Goal: Find specific page/section: Find specific page/section

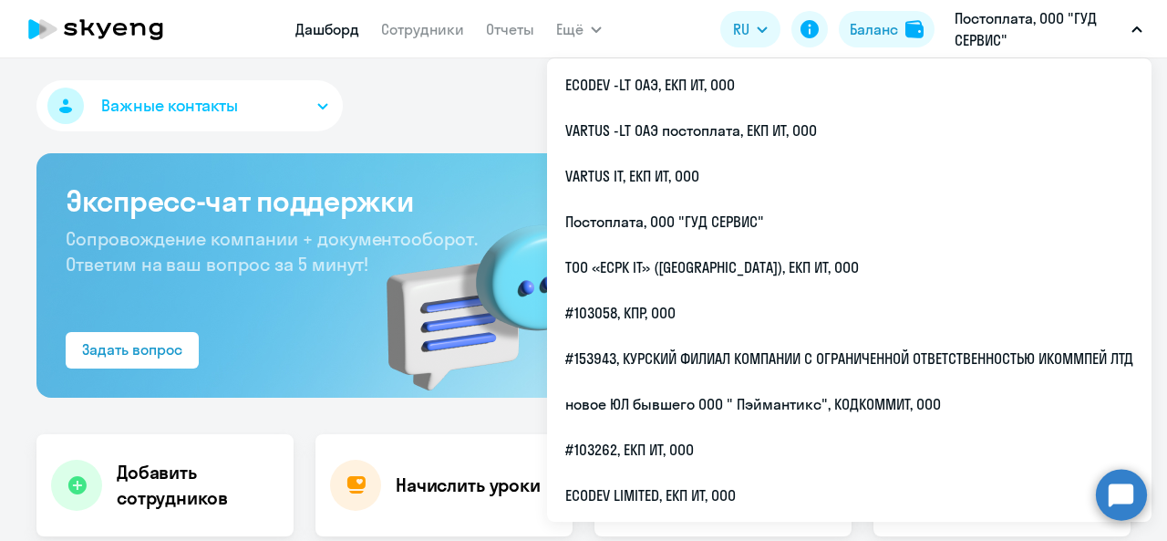
select select "30"
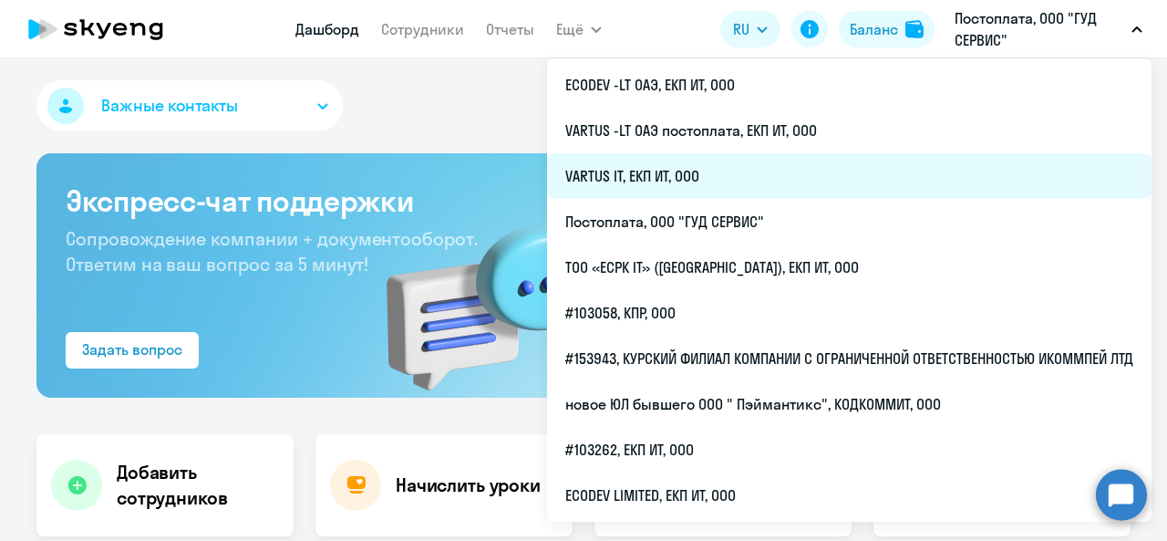
scroll to position [547, 0]
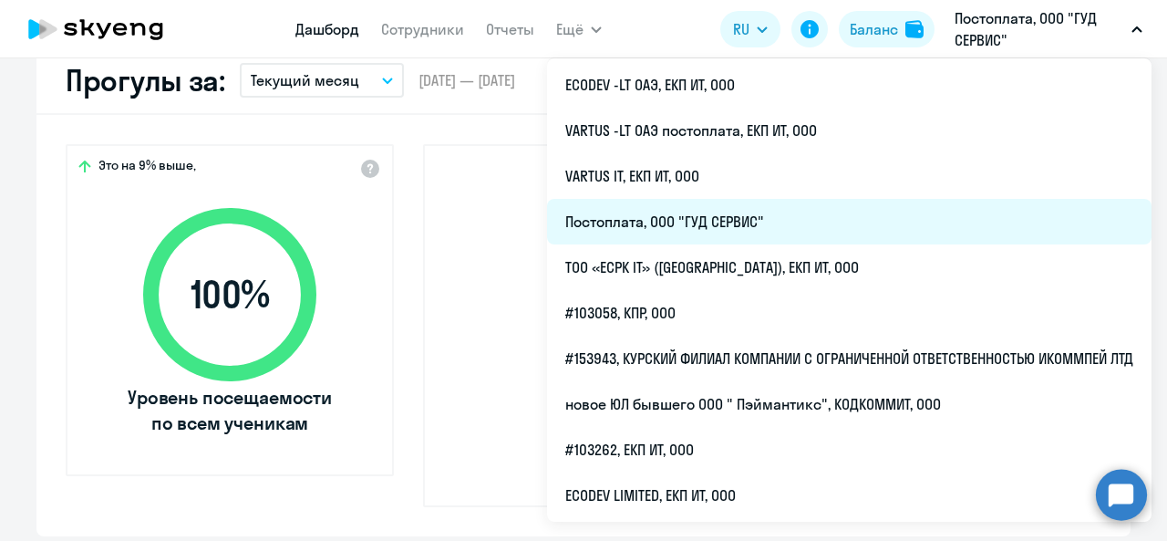
click at [884, 238] on li "Постоплата, ООО "ГУД СЕРВИС"" at bounding box center [849, 222] width 605 height 46
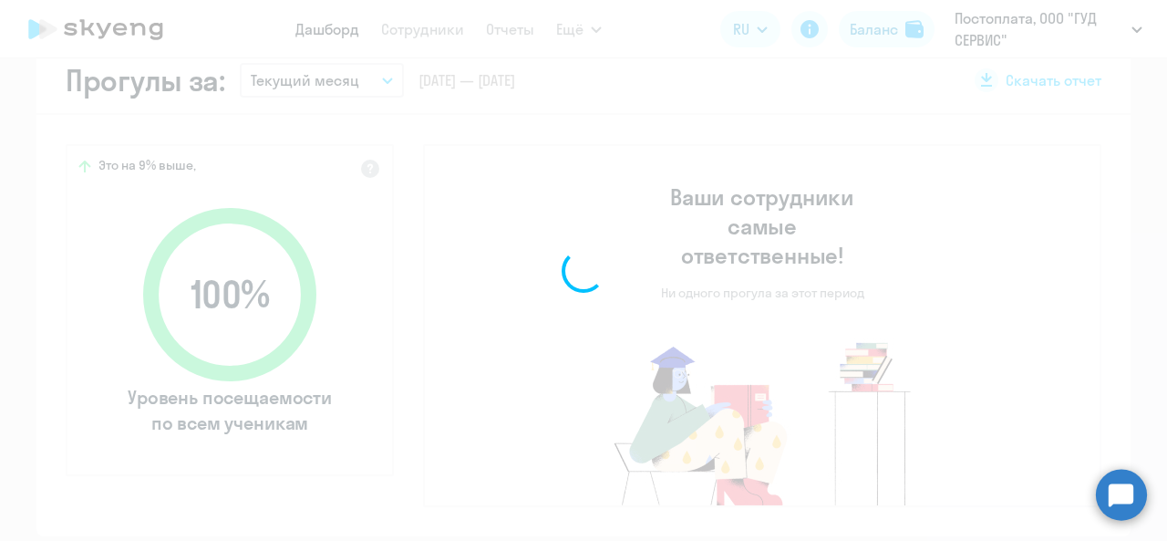
scroll to position [419, 0]
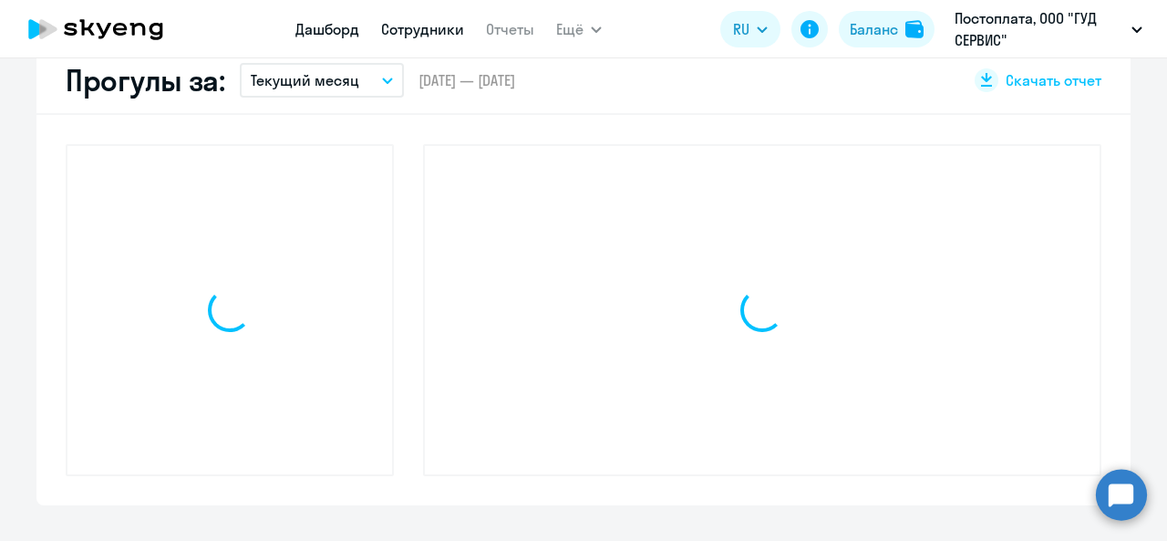
click at [433, 36] on link "Сотрудники" at bounding box center [422, 29] width 83 height 18
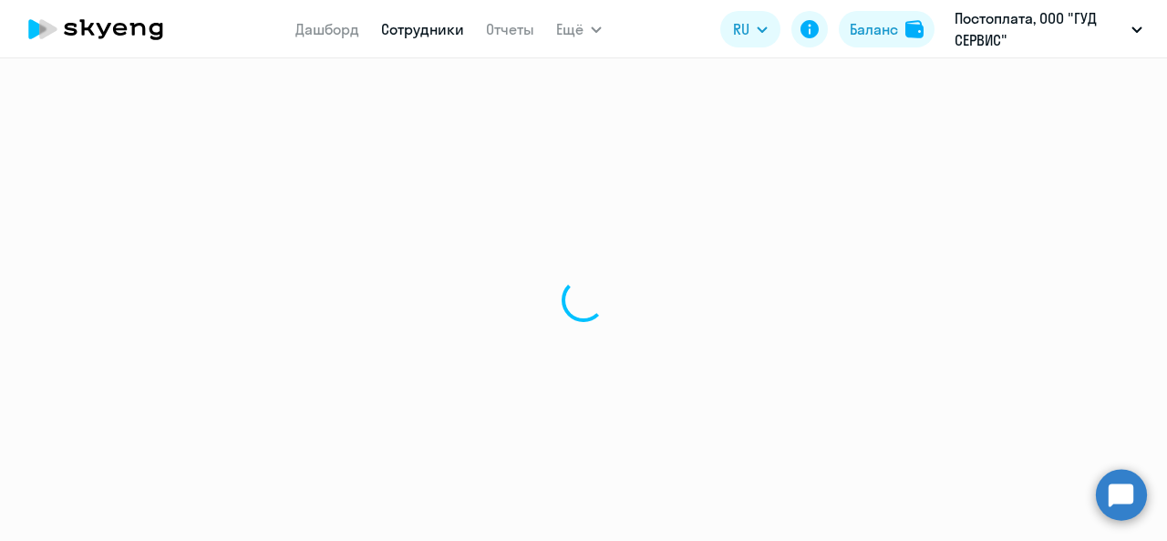
select select "30"
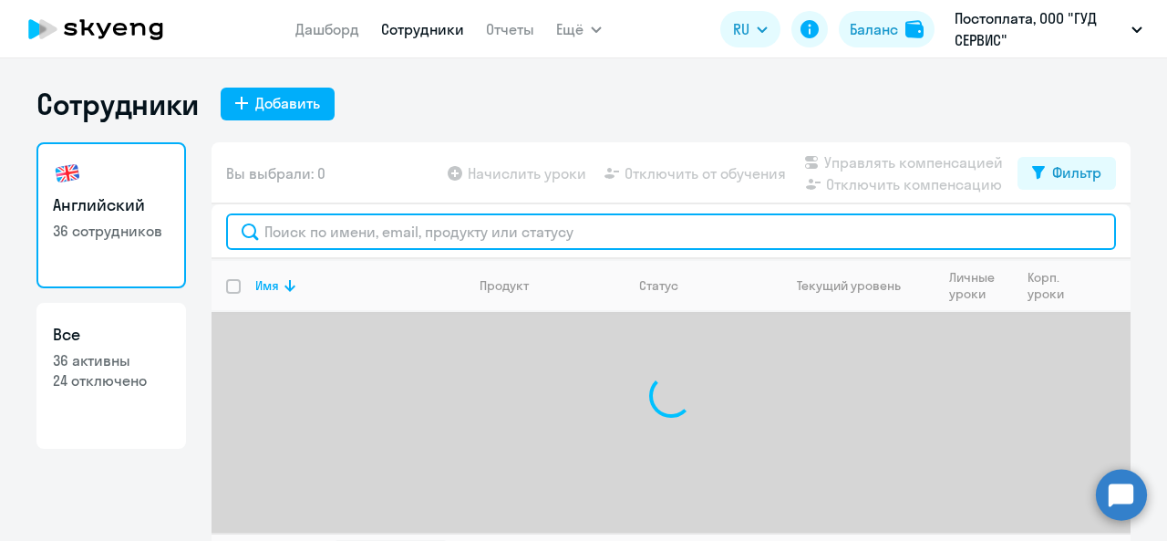
click at [622, 235] on input "text" at bounding box center [671, 231] width 890 height 36
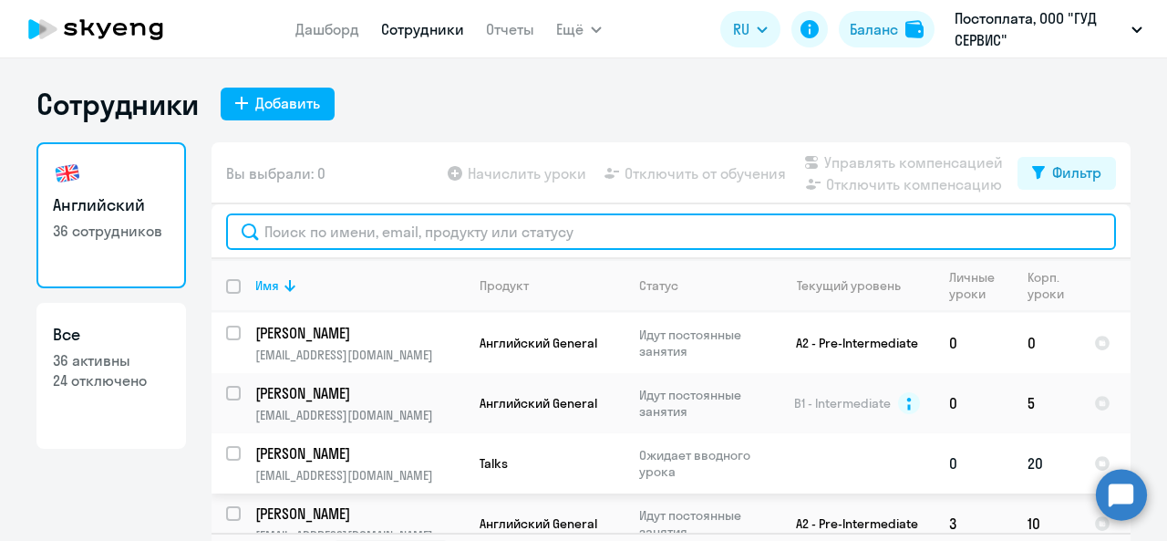
scroll to position [91, 0]
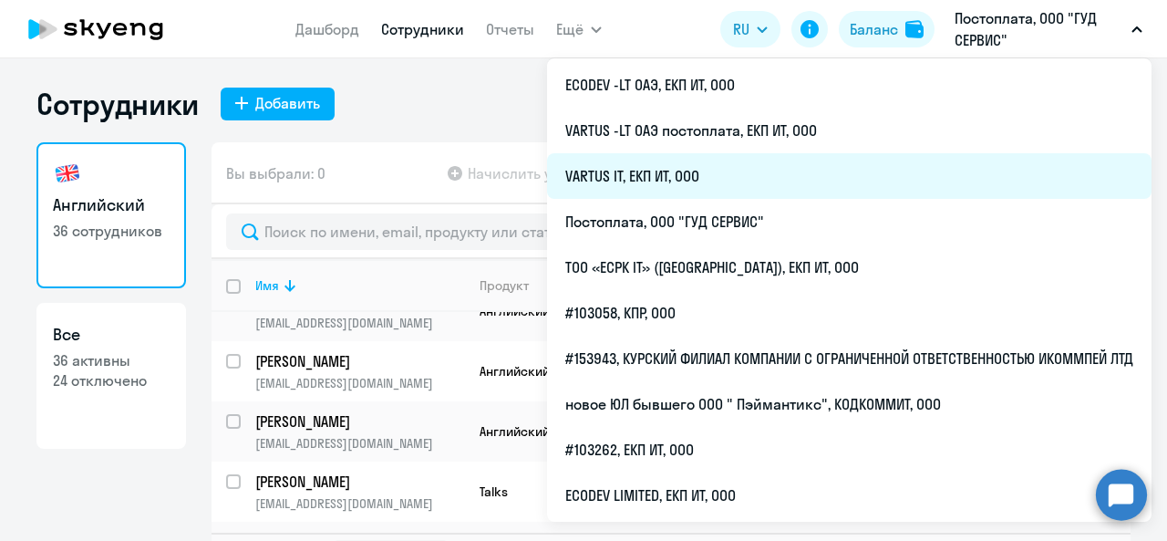
click at [883, 169] on li "VARTUS IT, ЕКП ИТ, ООО" at bounding box center [849, 176] width 605 height 46
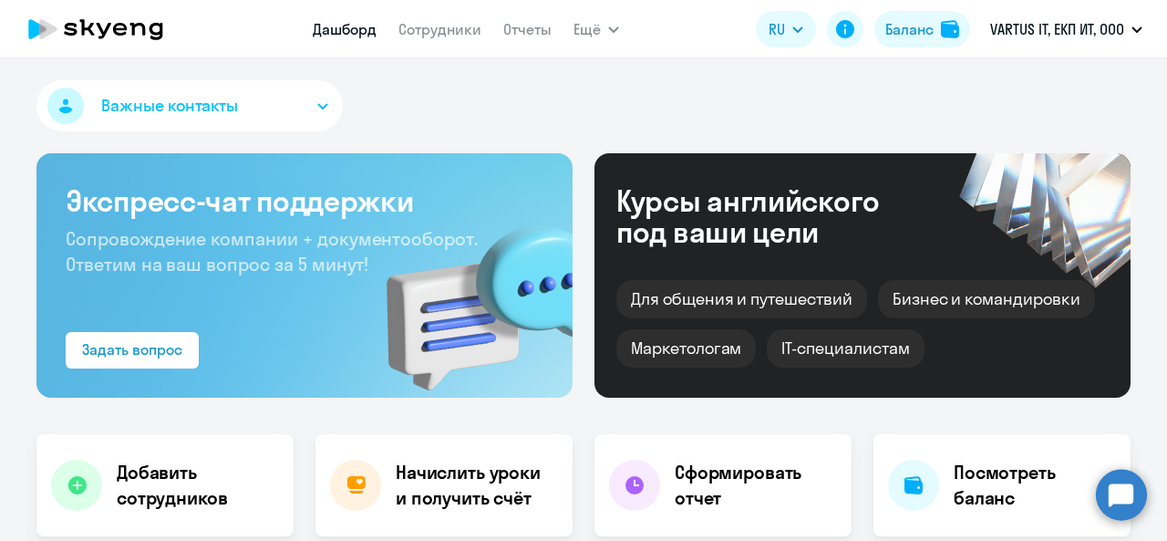
click at [454, 36] on link "Сотрудники" at bounding box center [439, 29] width 83 height 18
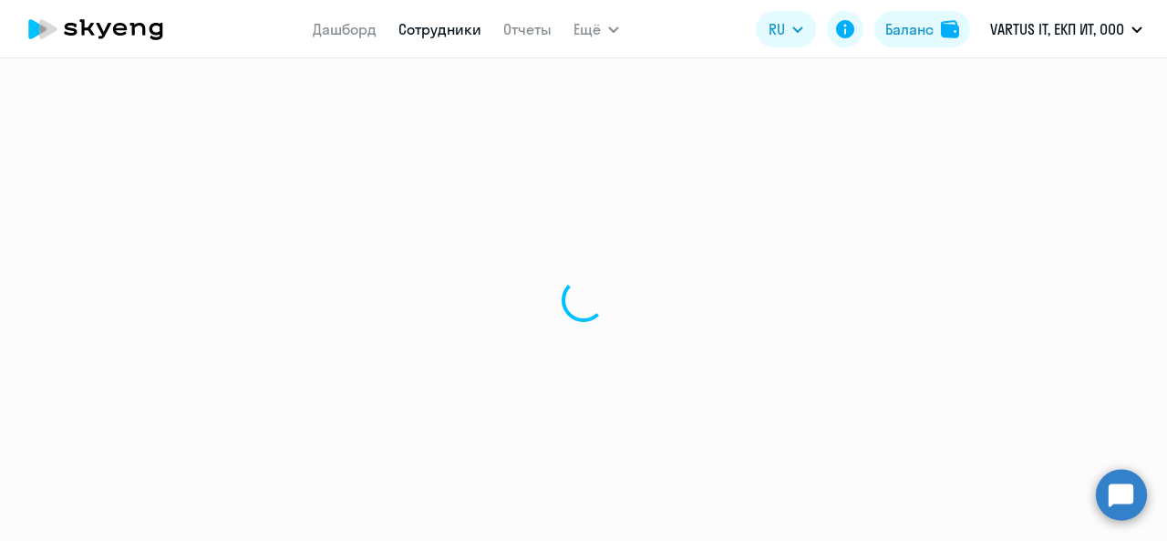
select select "30"
